Goal: Task Accomplishment & Management: Manage account settings

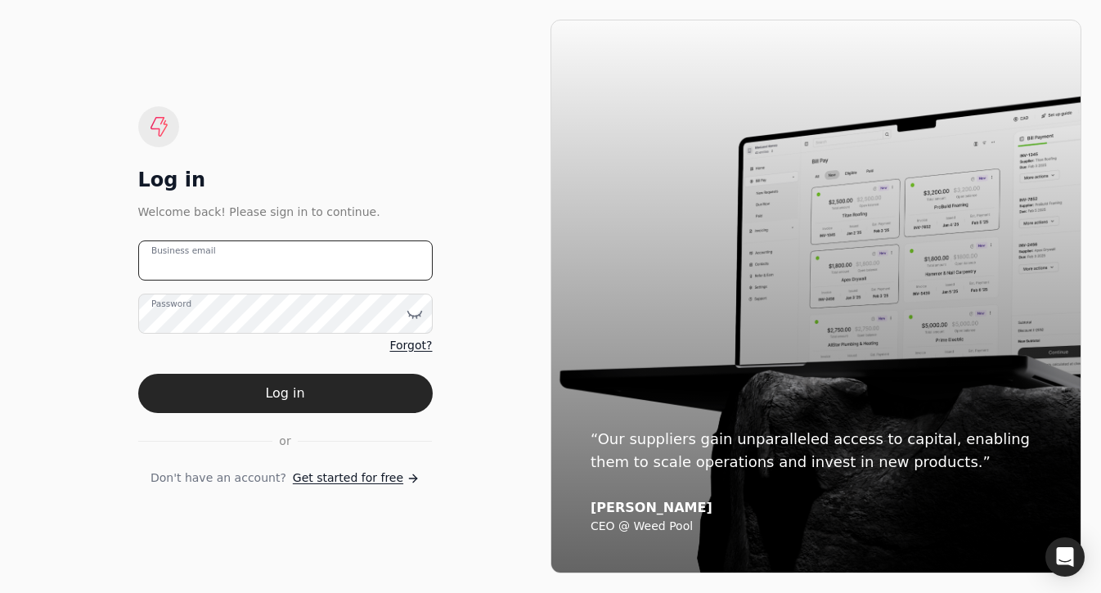
click at [321, 269] on email "Business email" at bounding box center [285, 260] width 294 height 40
type email "m"
type email "[EMAIL_ADDRESS][DOMAIN_NAME]"
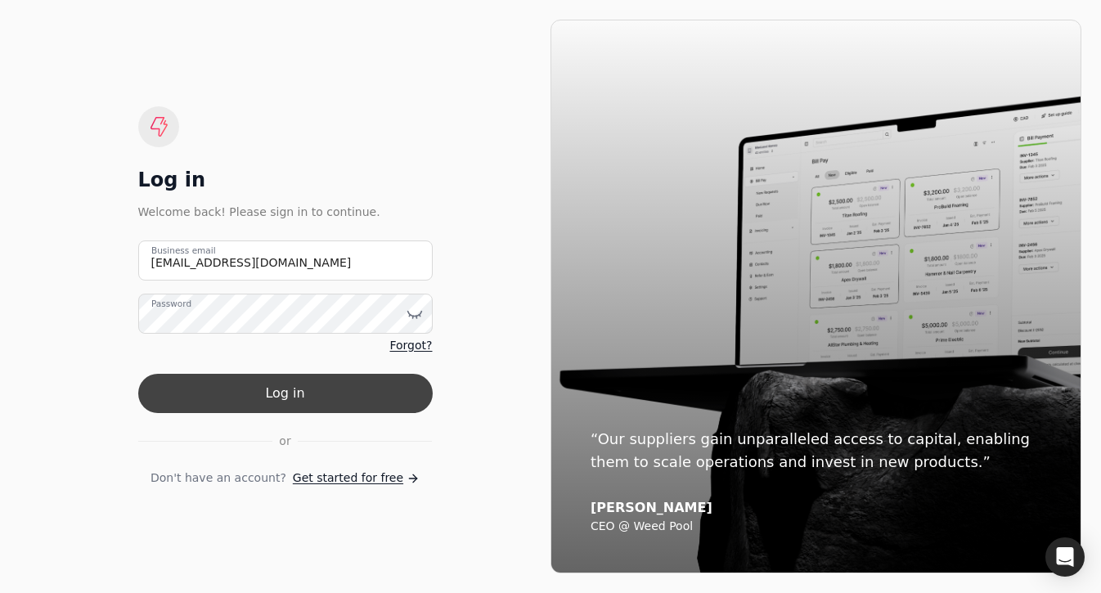
click at [373, 392] on button "Log in" at bounding box center [285, 393] width 294 height 39
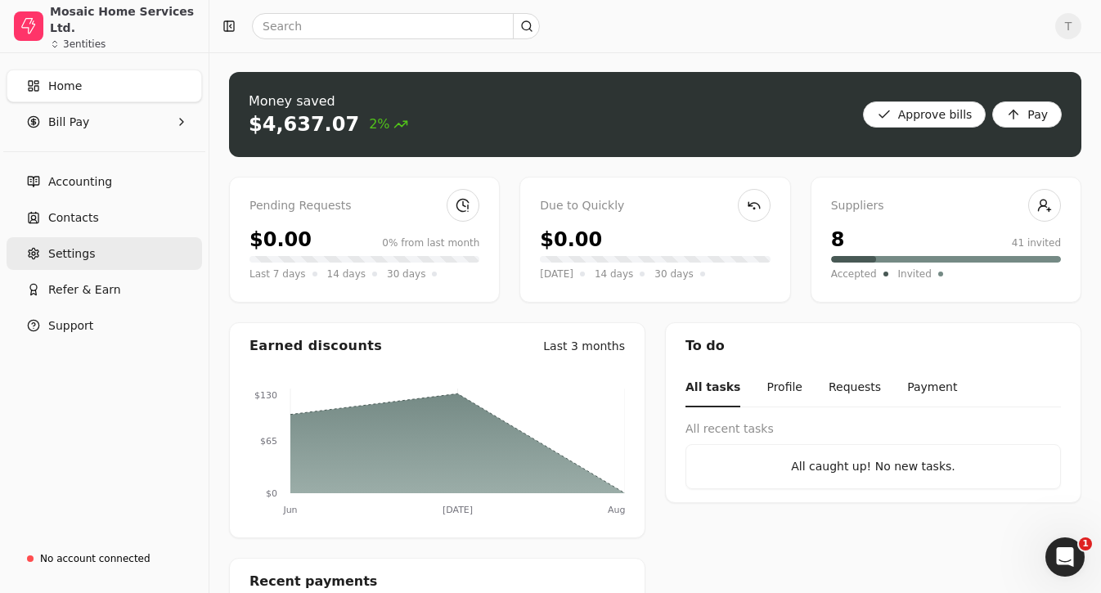
click at [122, 244] on link "Settings" at bounding box center [104, 253] width 195 height 33
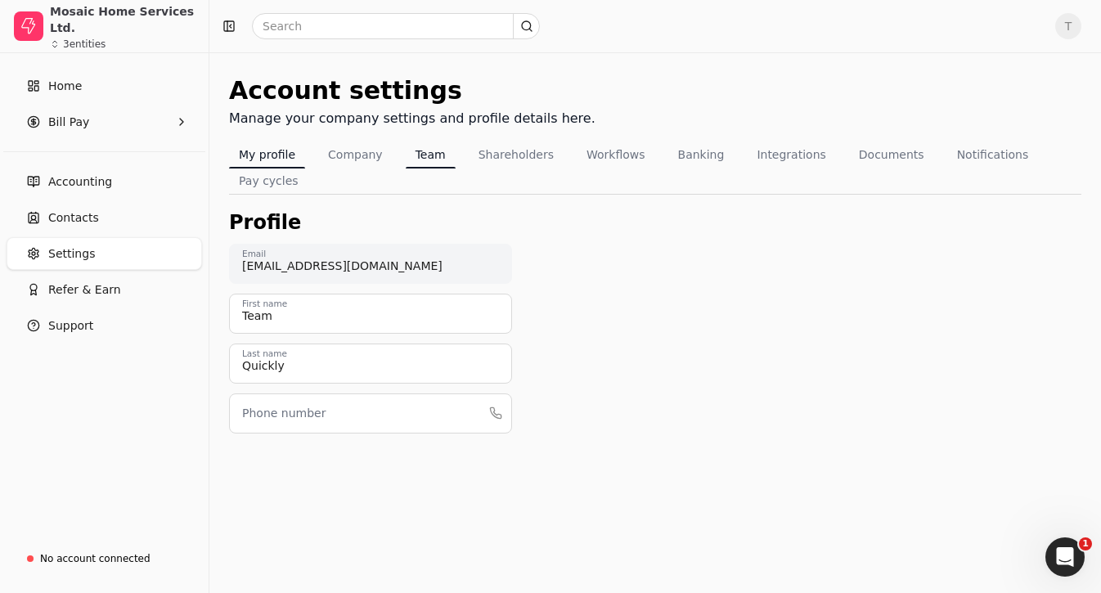
click at [421, 156] on button "Team" at bounding box center [431, 154] width 50 height 26
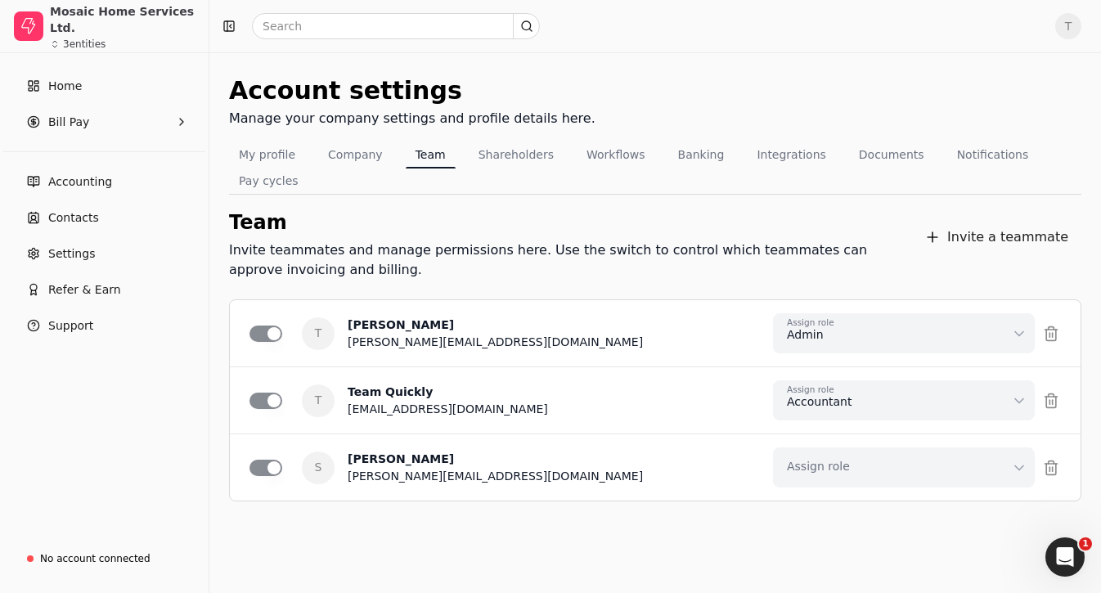
scroll to position [7, 0]
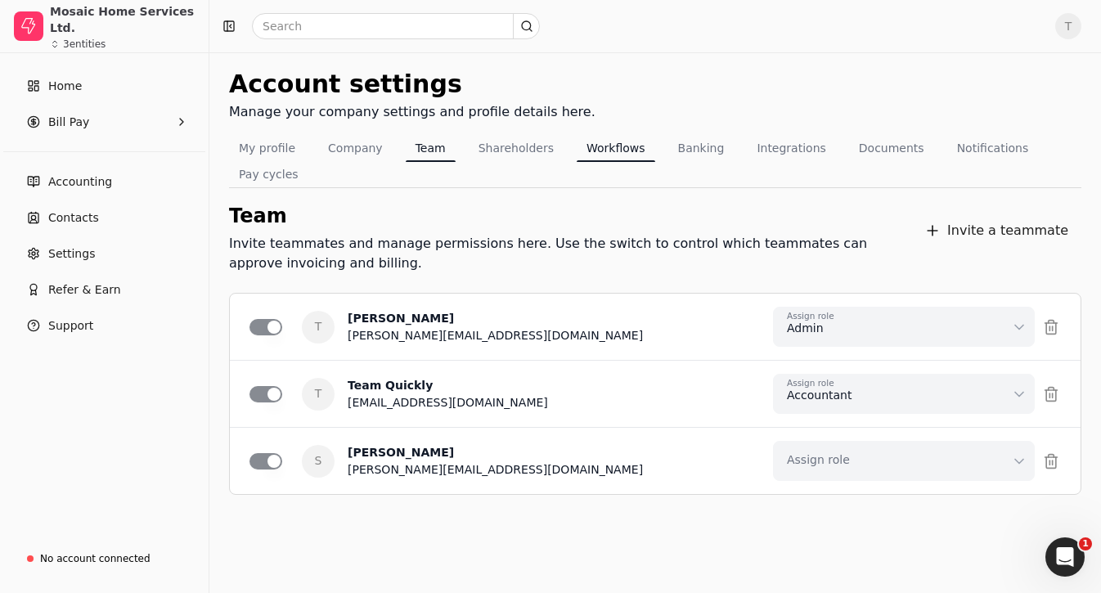
click at [619, 149] on button "Workflows" at bounding box center [616, 148] width 79 height 26
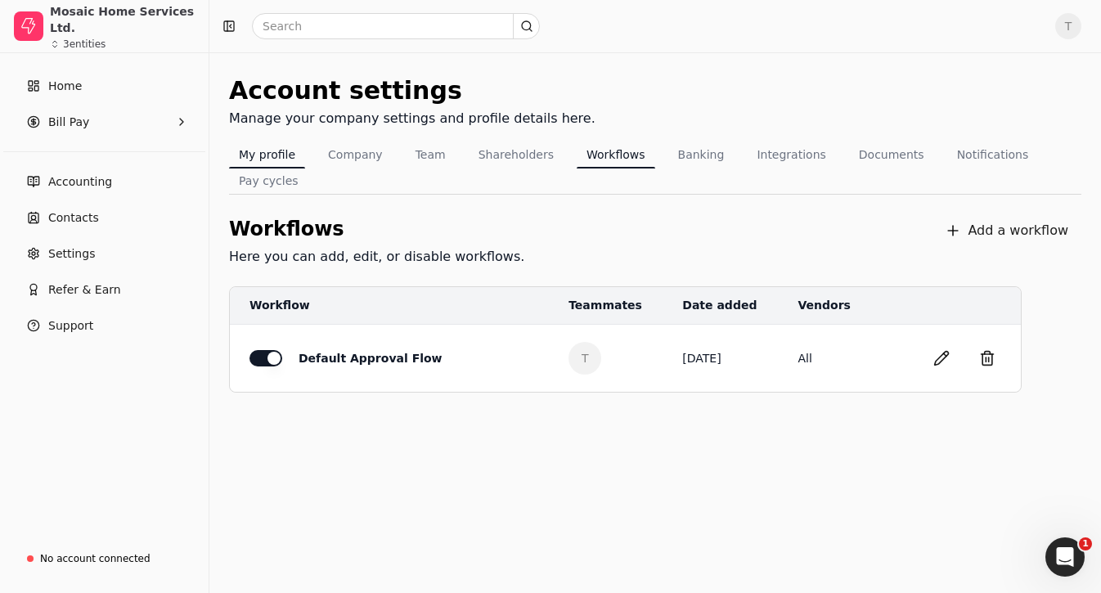
click at [282, 156] on button "My profile" at bounding box center [267, 154] width 76 height 26
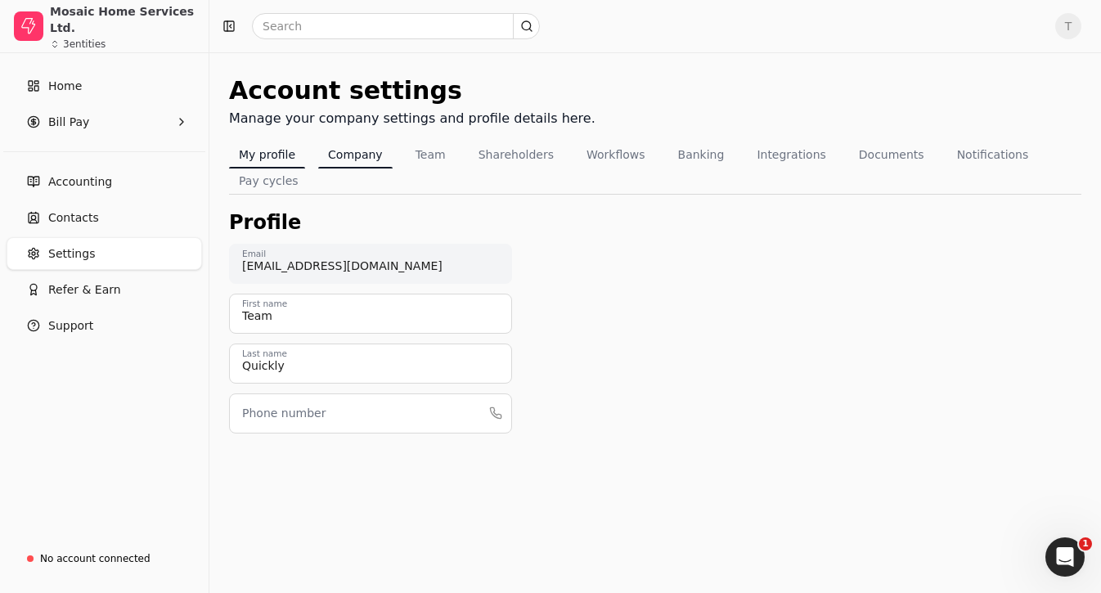
click at [355, 165] on button "Company" at bounding box center [355, 154] width 74 height 26
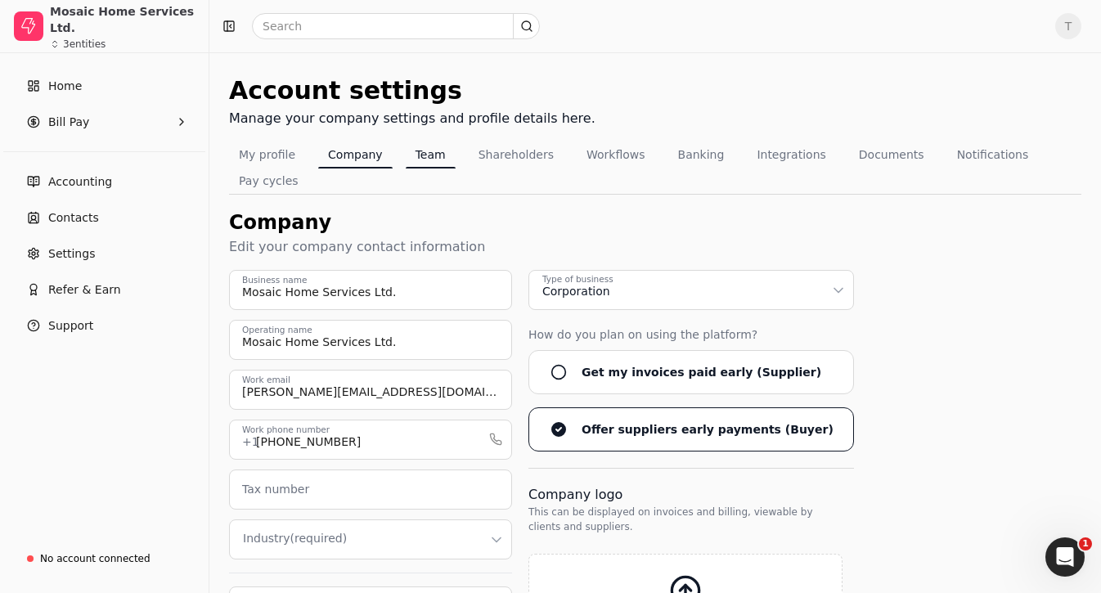
click at [412, 150] on button "Team" at bounding box center [431, 154] width 50 height 26
